Goal: Task Accomplishment & Management: Use online tool/utility

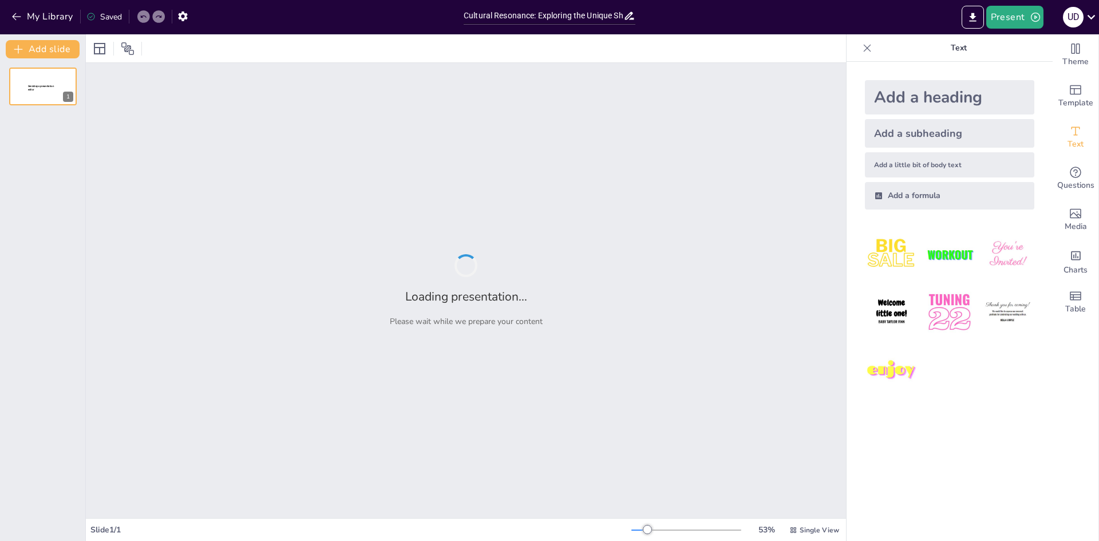
type input "Cultural Resonance: Exploring the Unique Shapes and Functions of [GEOGRAPHIC_DA…"
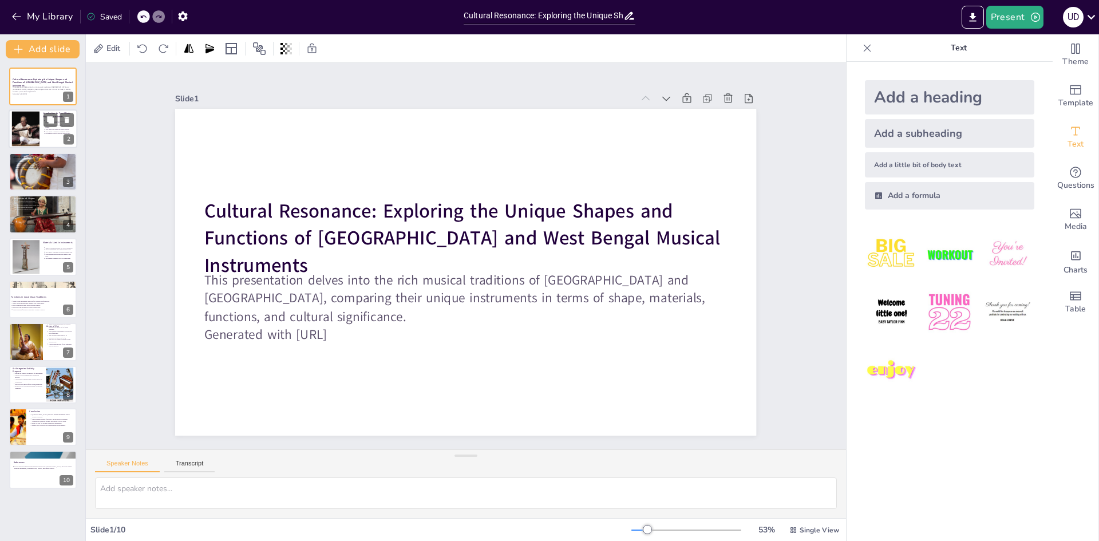
click at [44, 137] on div at bounding box center [43, 129] width 69 height 39
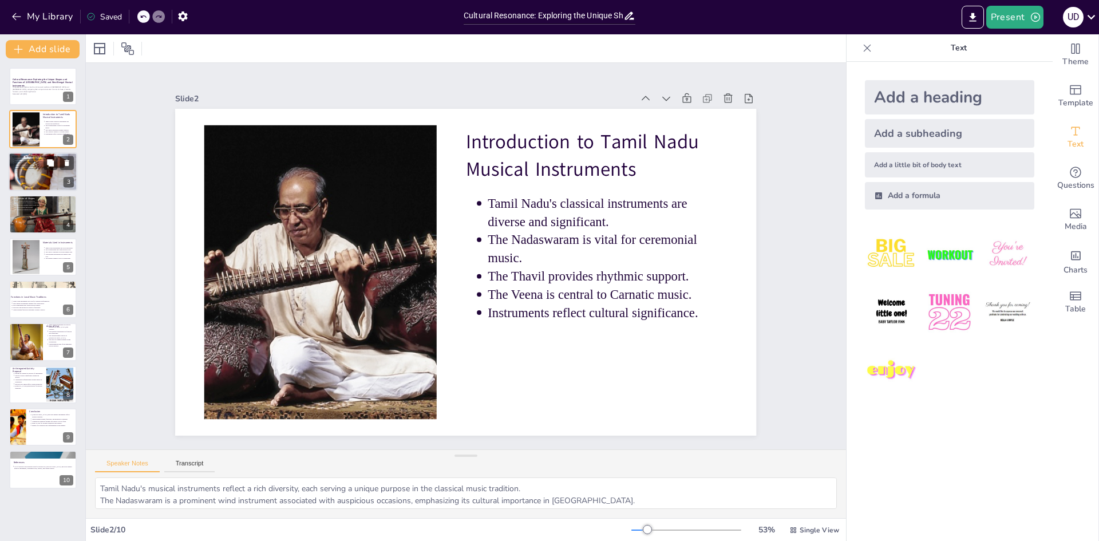
click at [20, 168] on p "Instruments showcase craftsmanship." at bounding box center [44, 168] width 60 height 2
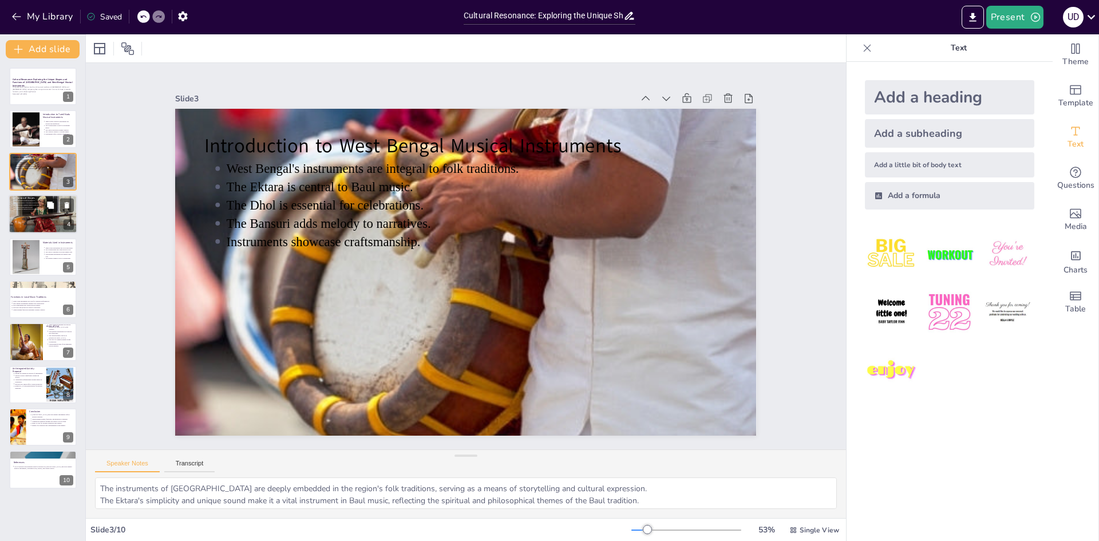
click at [21, 223] on div at bounding box center [43, 214] width 69 height 39
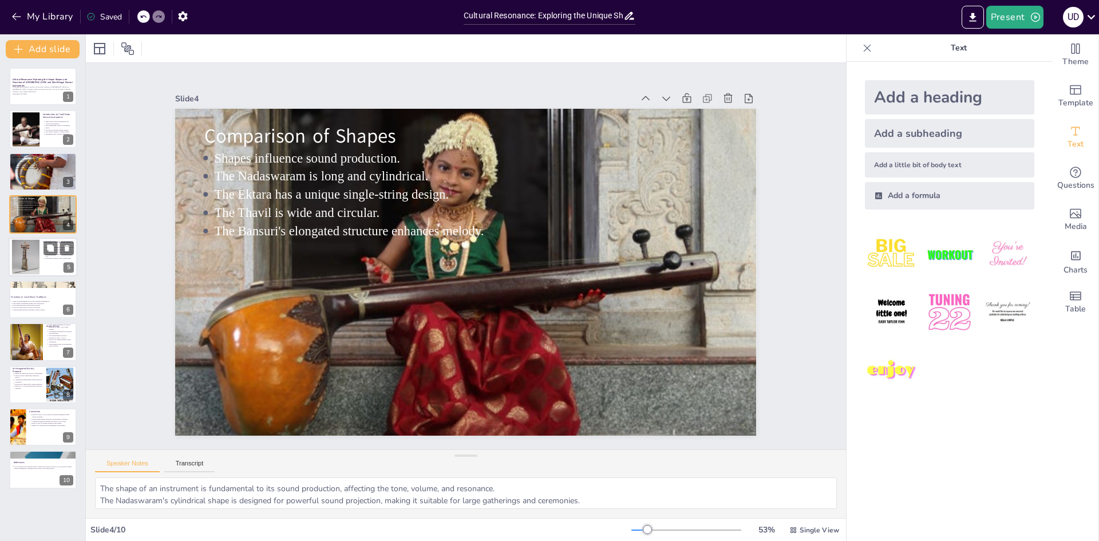
click at [34, 263] on div at bounding box center [25, 256] width 28 height 35
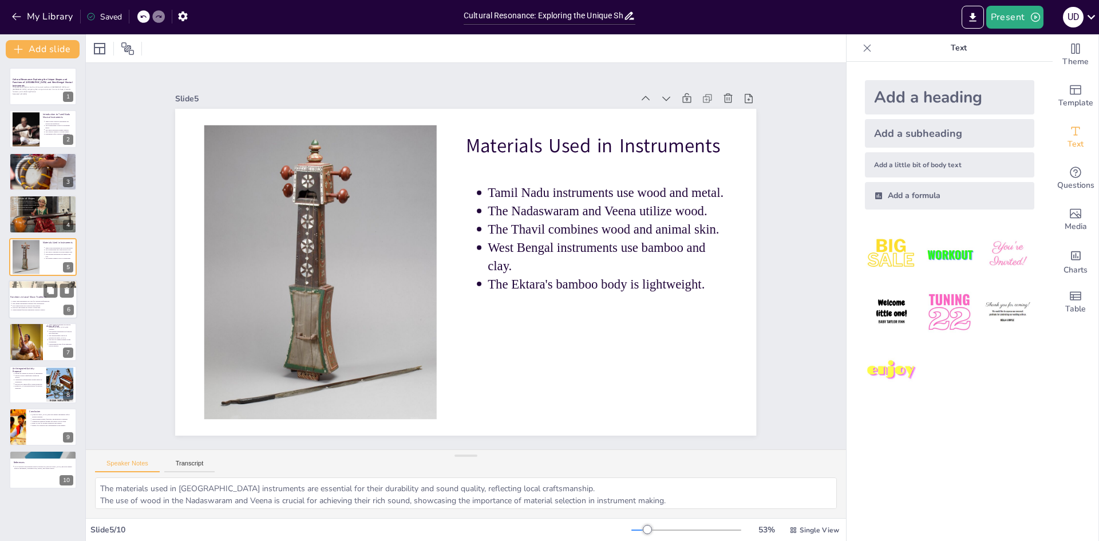
click at [26, 295] on p "Functions in Local Music Traditions" at bounding box center [41, 296] width 62 height 3
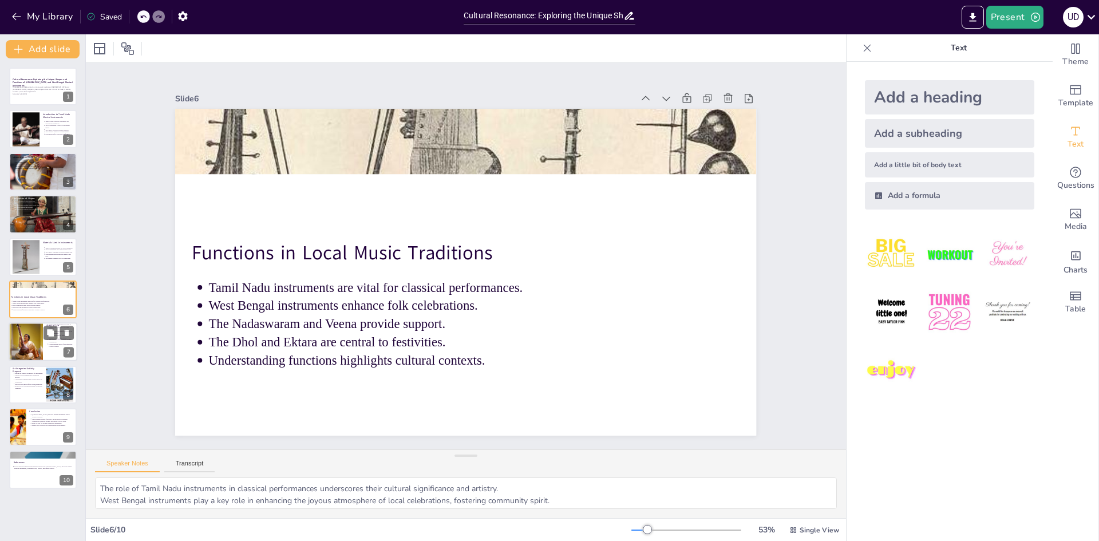
click at [40, 351] on div at bounding box center [26, 342] width 58 height 39
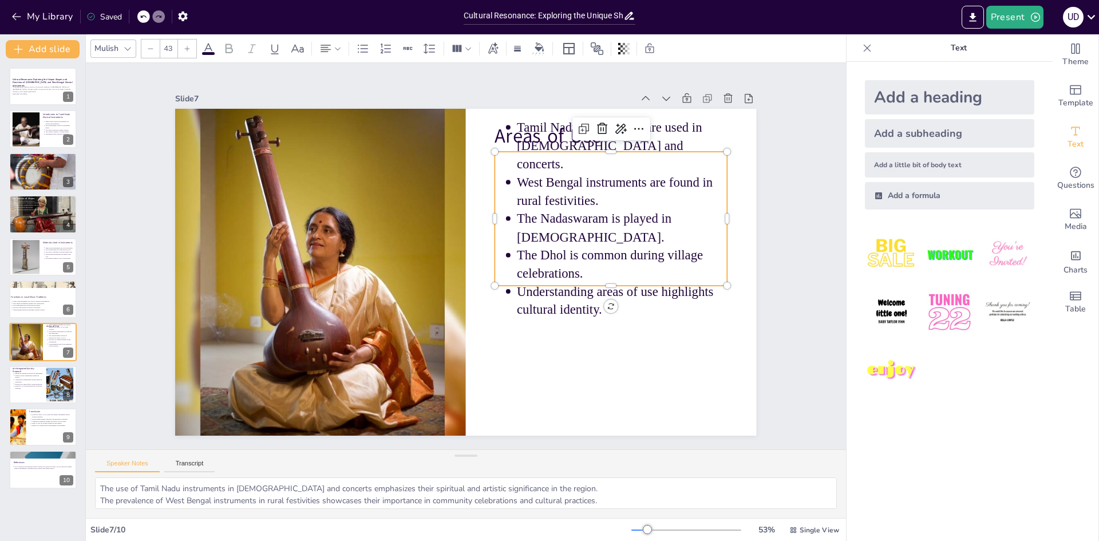
click at [497, 153] on p "Tamil Nadu instruments are used in [DEMOGRAPHIC_DATA] and concerts." at bounding box center [429, 68] width 136 height 214
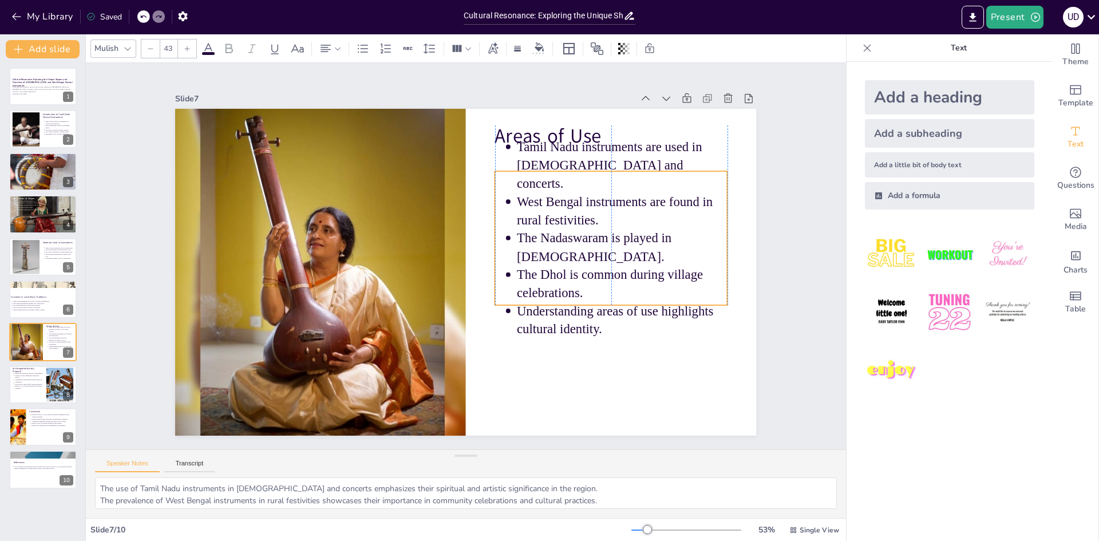
drag, startPoint x: 540, startPoint y: 184, endPoint x: 535, endPoint y: 204, distance: 20.0
click at [467, 203] on p "West Bengal instruments are found in rural festivities." at bounding box center [437, 96] width 58 height 213
click at [750, 147] on div "Slide 1 Cultural Resonance: Exploring the Unique Shapes and Functions of Tamil …" at bounding box center [466, 256] width 698 height 720
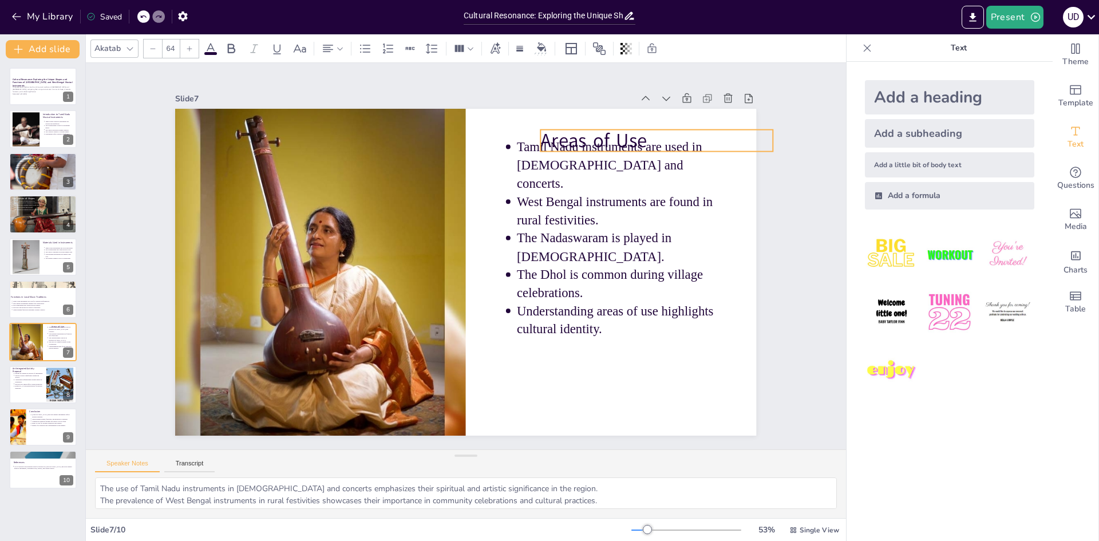
drag, startPoint x: 529, startPoint y: 125, endPoint x: 575, endPoint y: 130, distance: 46.0
click at [512, 380] on p "Areas of Use" at bounding box center [424, 475] width 176 height 191
click at [608, 238] on p "Areas of Use" at bounding box center [676, 340] width 159 height 204
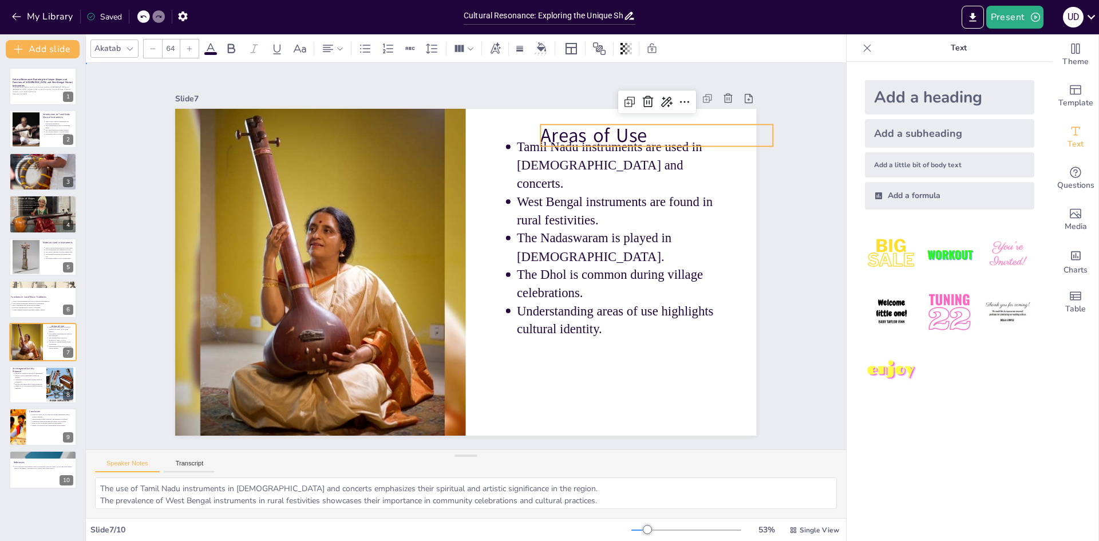
click at [795, 226] on div "Slide 1 Cultural Resonance: Exploring the Unique Shapes and Functions of Tamil …" at bounding box center [466, 256] width 824 height 536
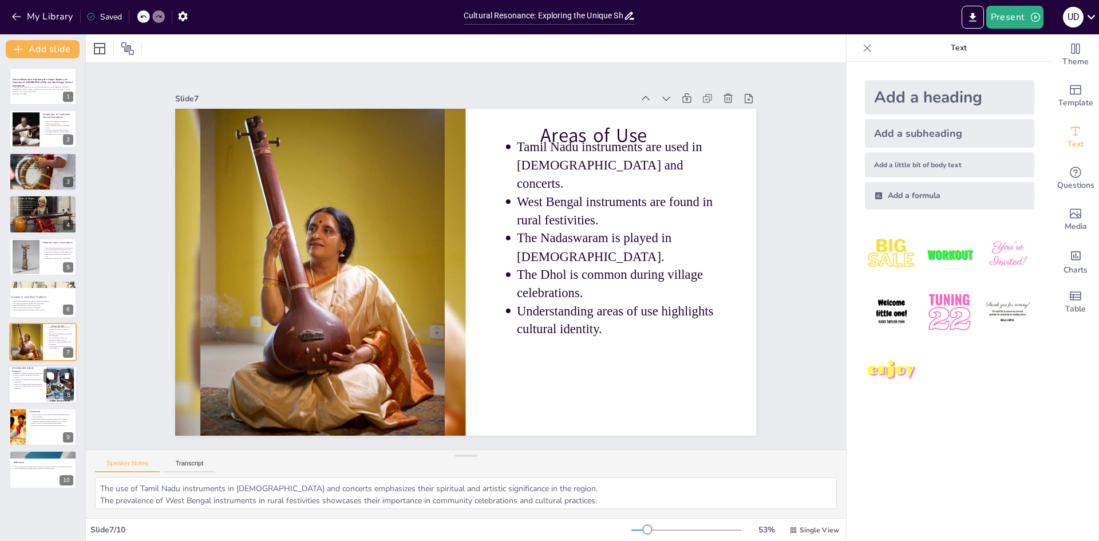
click at [25, 392] on div at bounding box center [43, 384] width 69 height 39
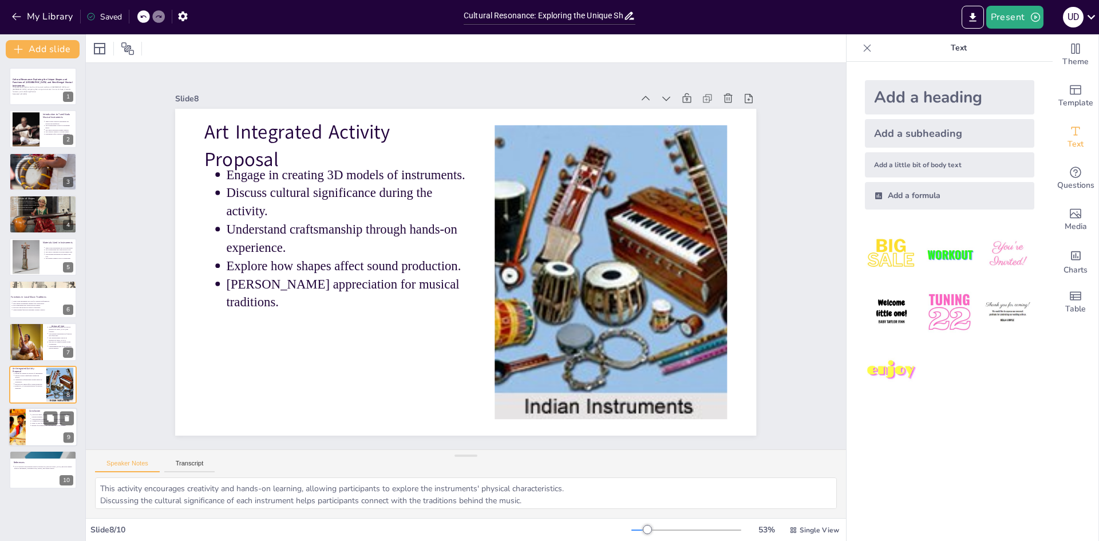
click at [11, 428] on div at bounding box center [18, 427] width 98 height 39
type textarea "The instruments from both regions serve as embodiments of their respective cult…"
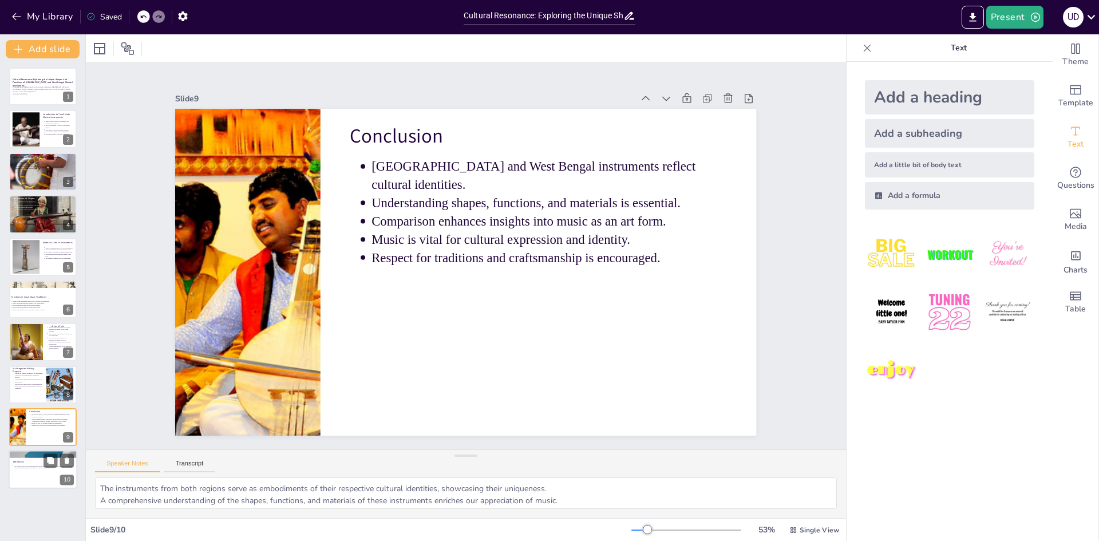
click at [34, 451] on div "References List of resources and literature used for research on Tamil Nadu and…" at bounding box center [43, 451] width 69 height 0
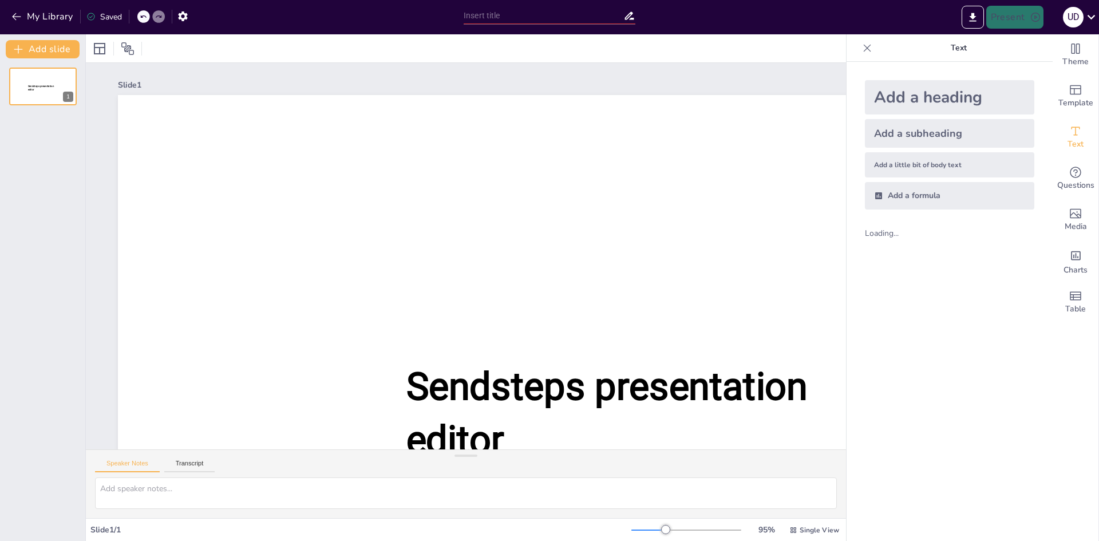
type input "Cultural Resonance: Exploring the Unique Shapes and Functions of [GEOGRAPHIC_DA…"
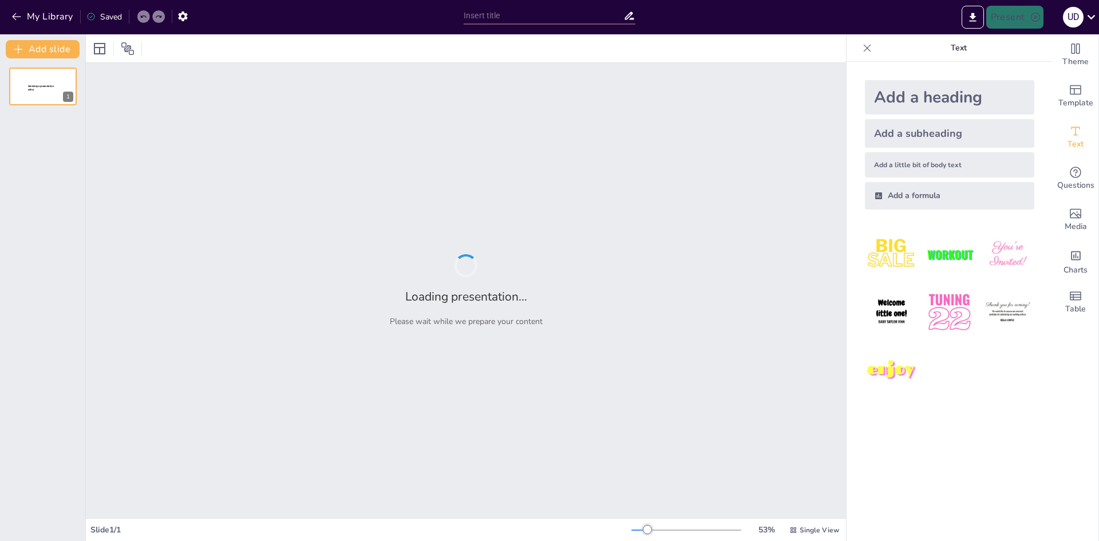
type input "Cultural Resonance: Exploring the Unique Shapes and Functions of [GEOGRAPHIC_DA…"
type input "Artistic Heritage: A Comparative Study of Theatre and Visual Arts in West Benga…"
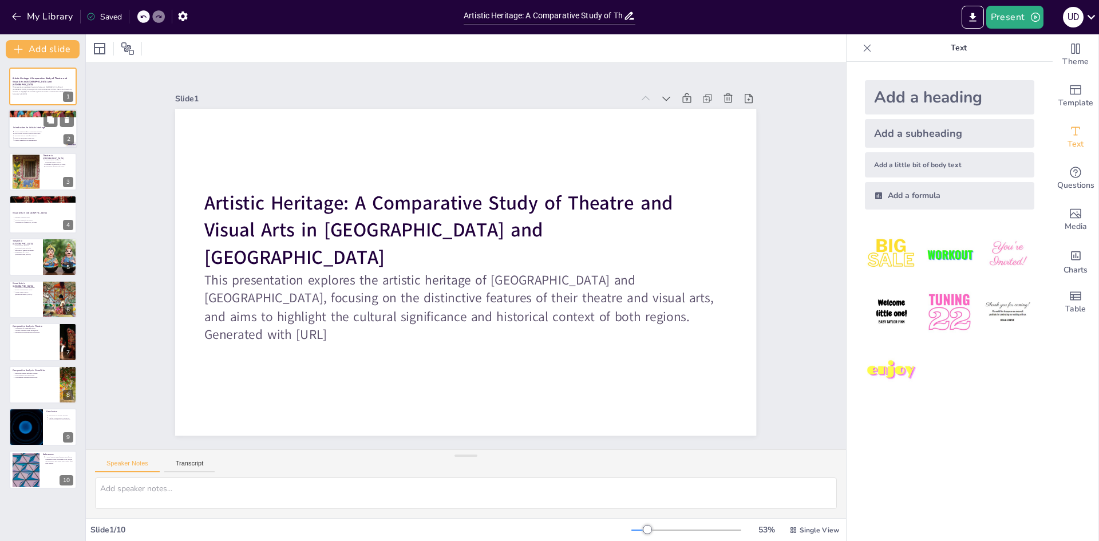
click at [30, 110] on div "Introduction to Artistic Heritage Artistic heritage reflects community identity…" at bounding box center [43, 110] width 69 height 0
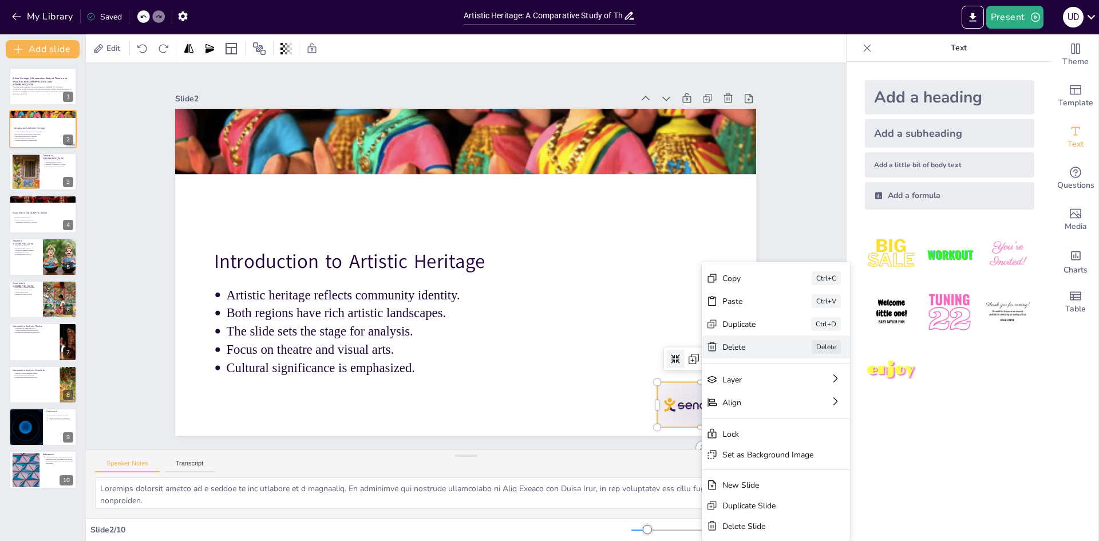
click at [100, 194] on div "Delete" at bounding box center [71, 183] width 58 height 22
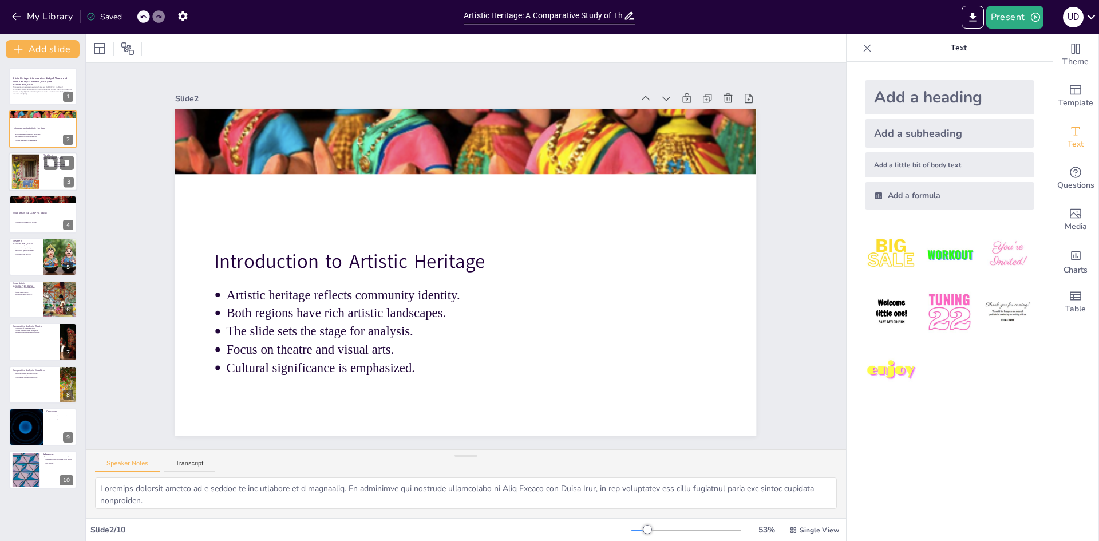
click at [32, 172] on div at bounding box center [25, 171] width 52 height 35
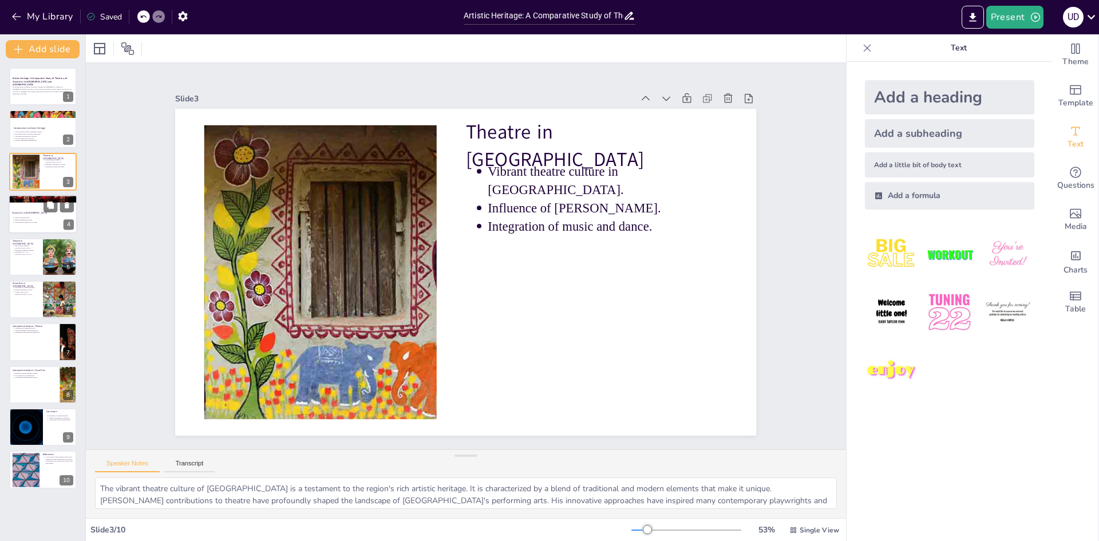
click at [26, 211] on p "Visual Arts in West Bengal" at bounding box center [43, 212] width 62 height 3
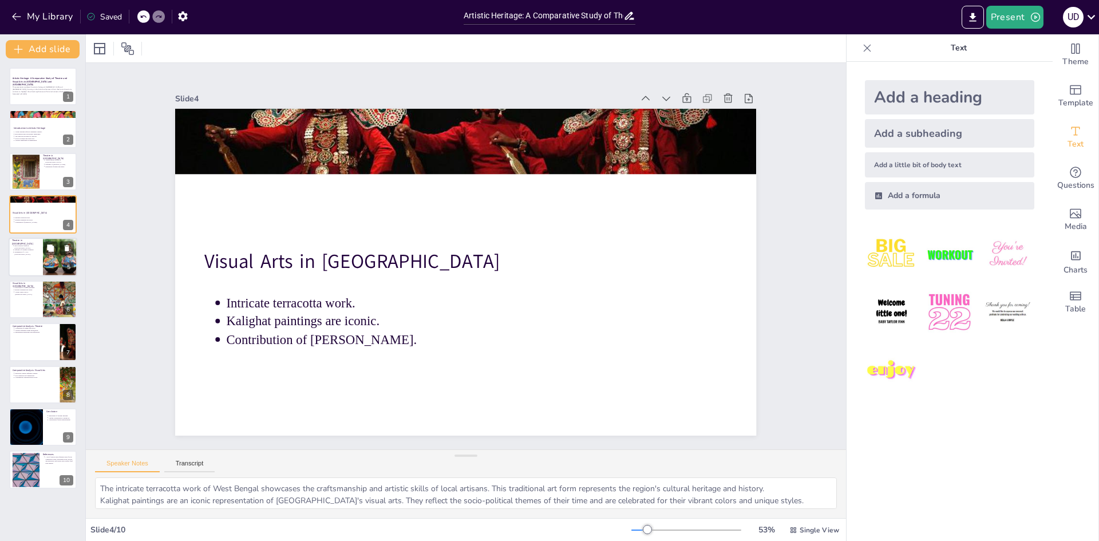
click at [26, 258] on div at bounding box center [43, 257] width 69 height 39
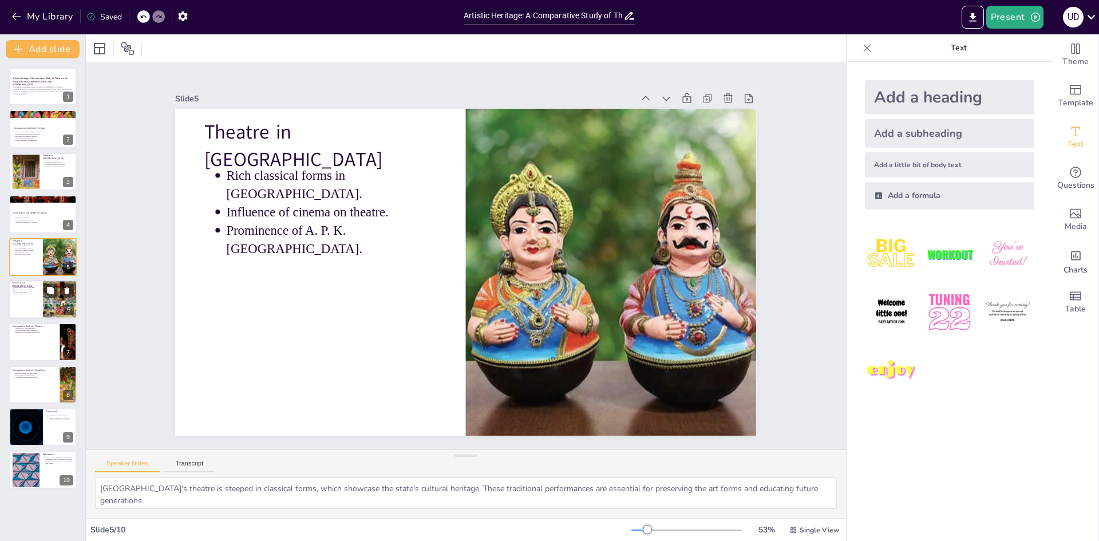
click at [26, 298] on div at bounding box center [43, 299] width 69 height 39
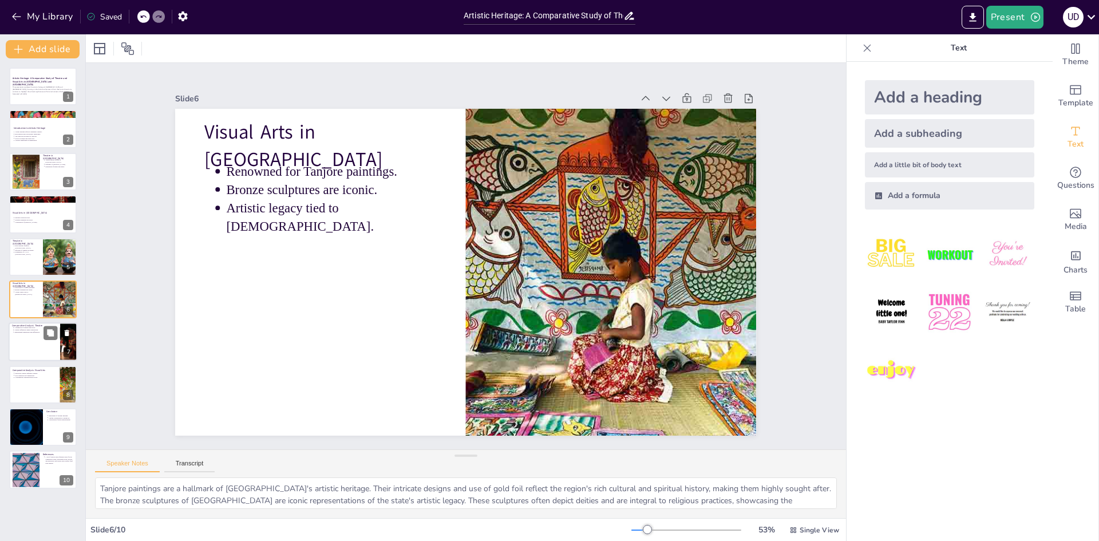
click at [20, 350] on div at bounding box center [43, 342] width 69 height 39
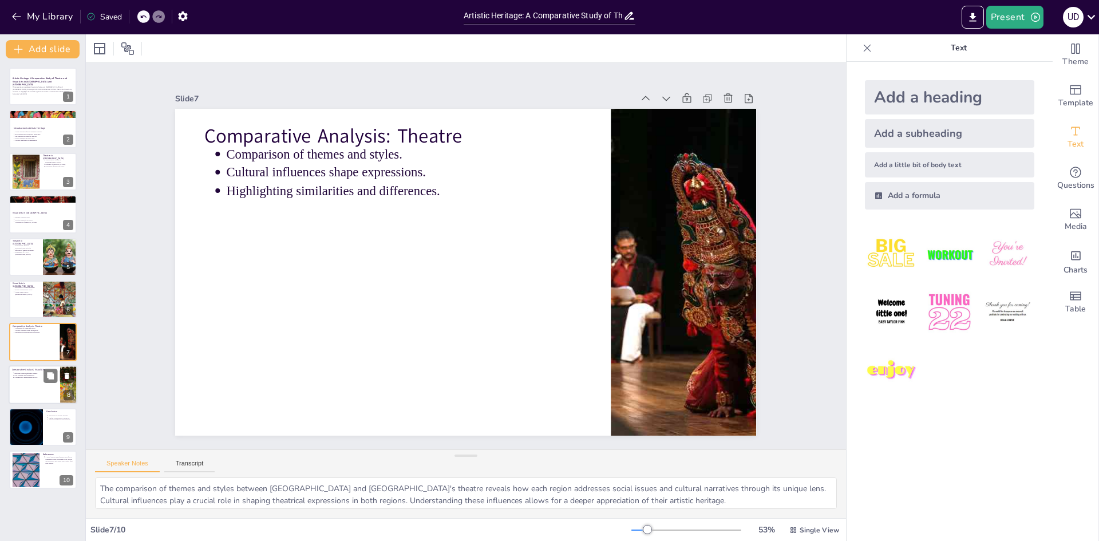
click at [38, 377] on p "Contemporary interpretations evolve." at bounding box center [35, 377] width 42 height 2
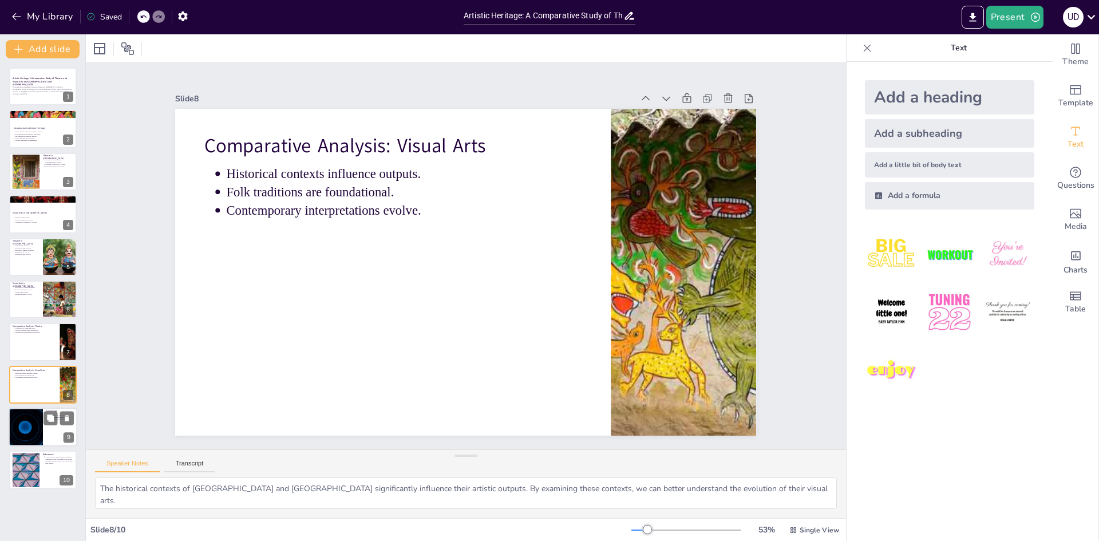
click at [33, 428] on div at bounding box center [25, 427] width 69 height 39
type textarea "The importance of cultural heritage cannot be overstated. It forms the backbone…"
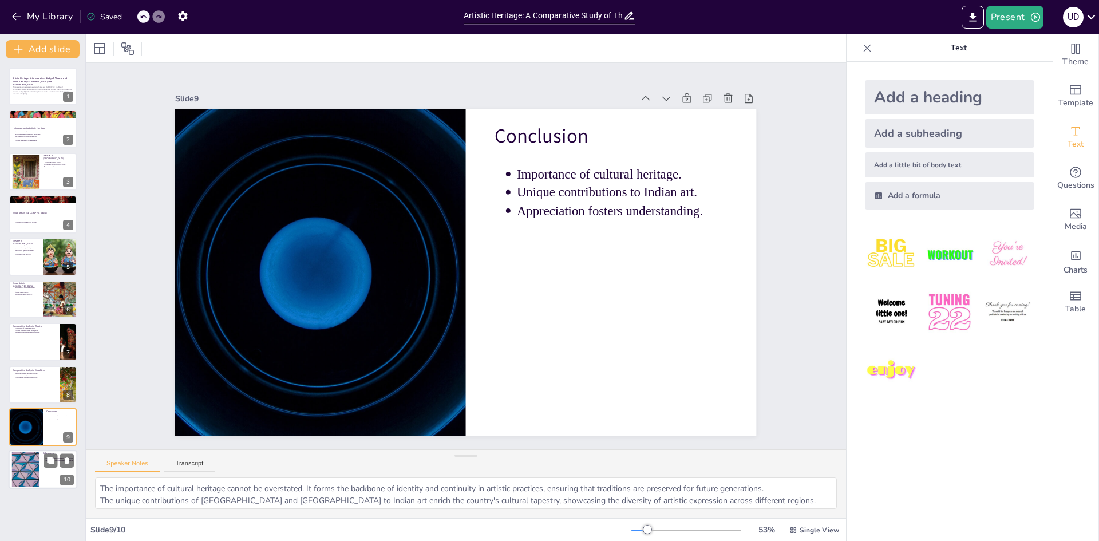
click at [31, 470] on div at bounding box center [26, 469] width 62 height 35
